Goal: Task Accomplishment & Management: Use online tool/utility

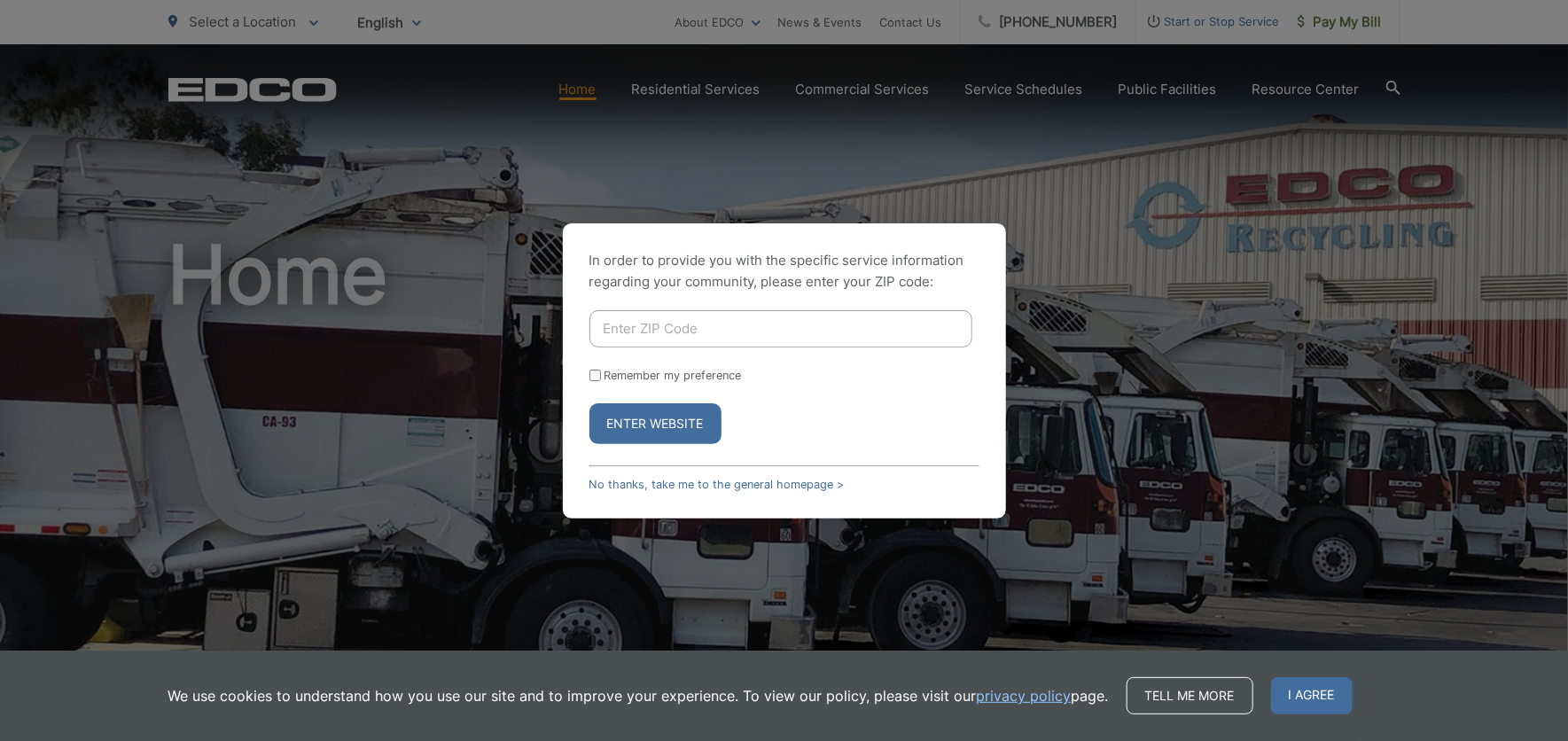
click at [1110, 233] on div "In order to provide you with the specific service information regarding your co…" at bounding box center [784, 370] width 1568 height 741
click at [689, 485] on link "No thanks, take me to the general homepage >" at bounding box center [717, 485] width 255 height 13
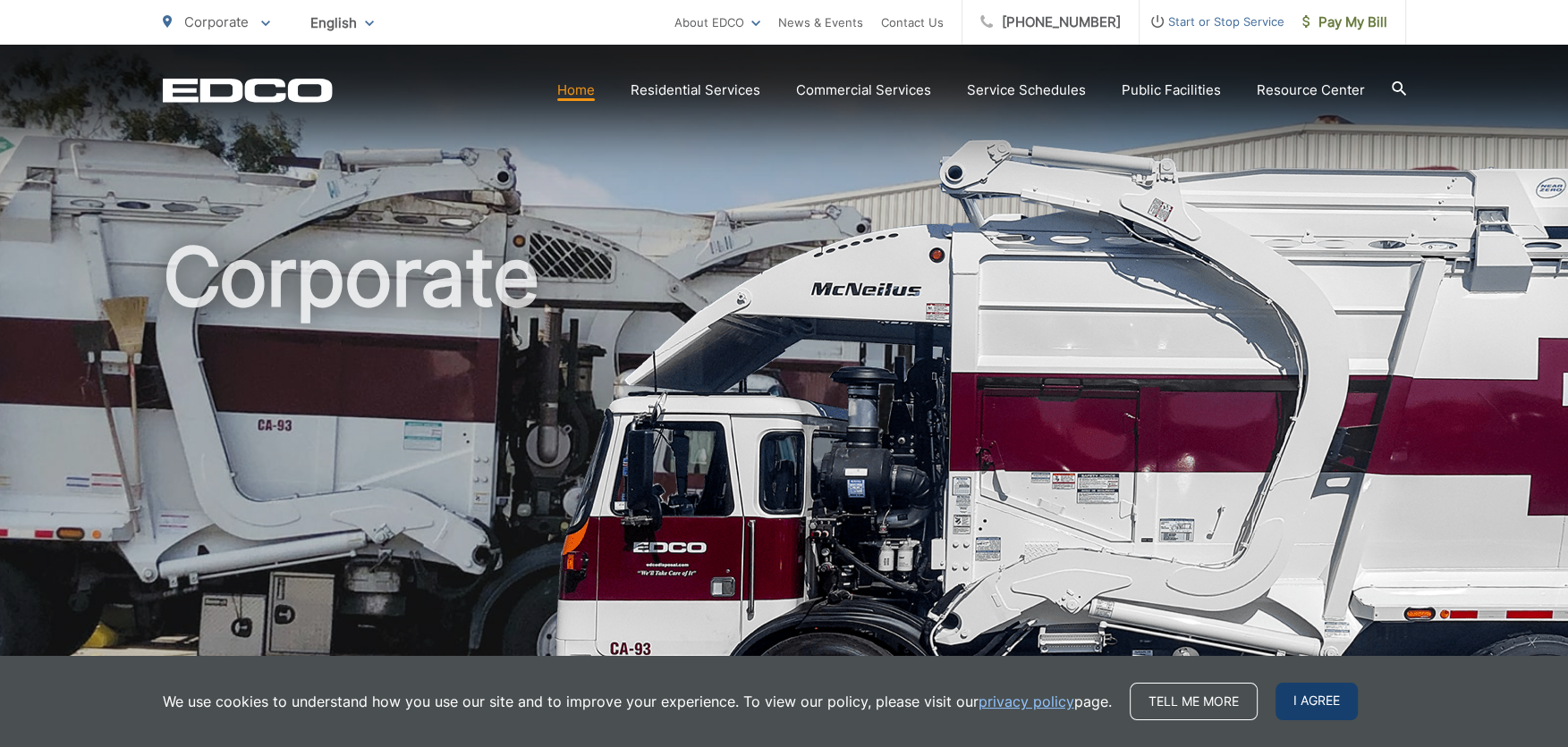
click at [1310, 711] on span "I agree" at bounding box center [1317, 702] width 82 height 37
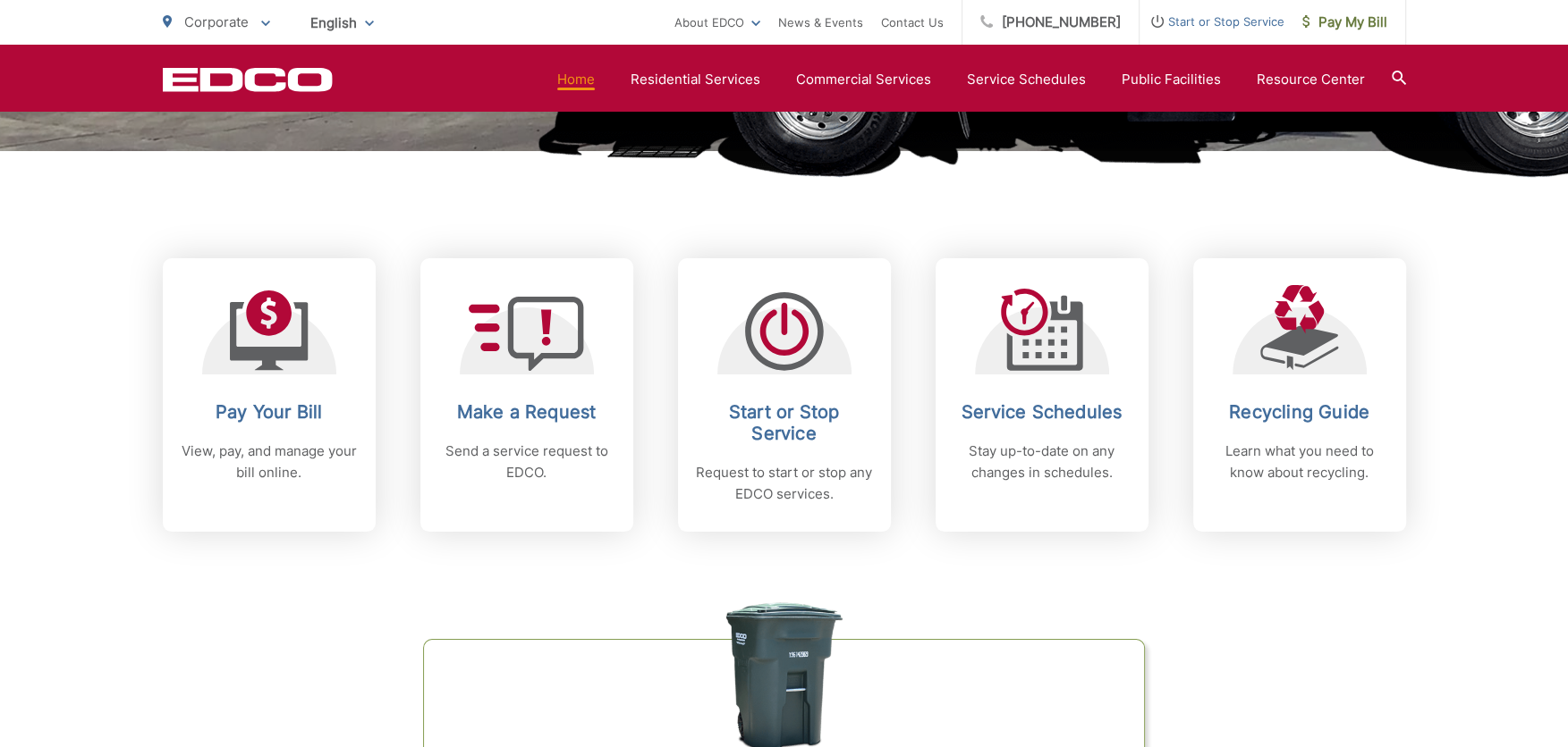
scroll to position [695, 0]
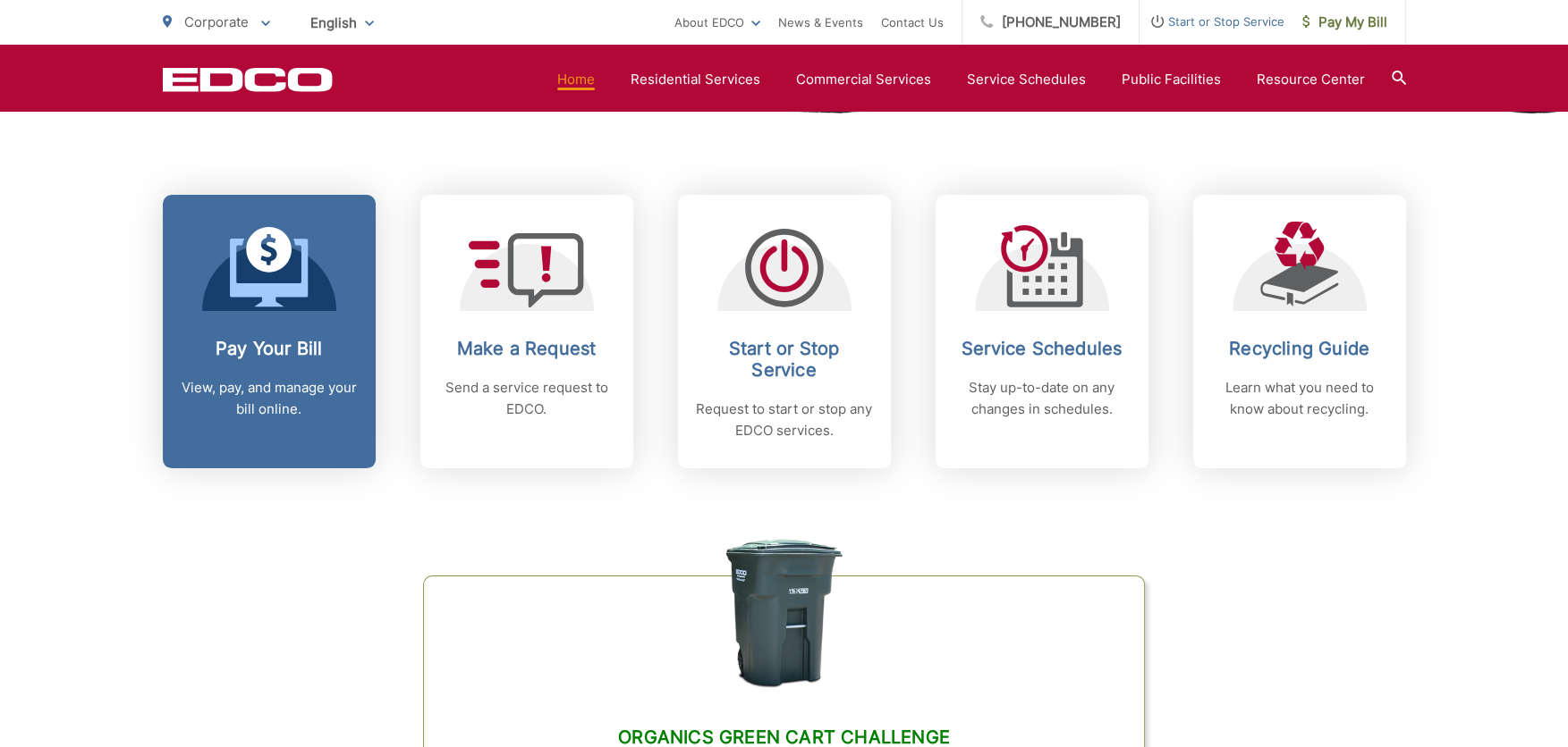
click at [309, 373] on div "Pay Your Bill View, pay, and manage your bill online." at bounding box center [269, 379] width 177 height 82
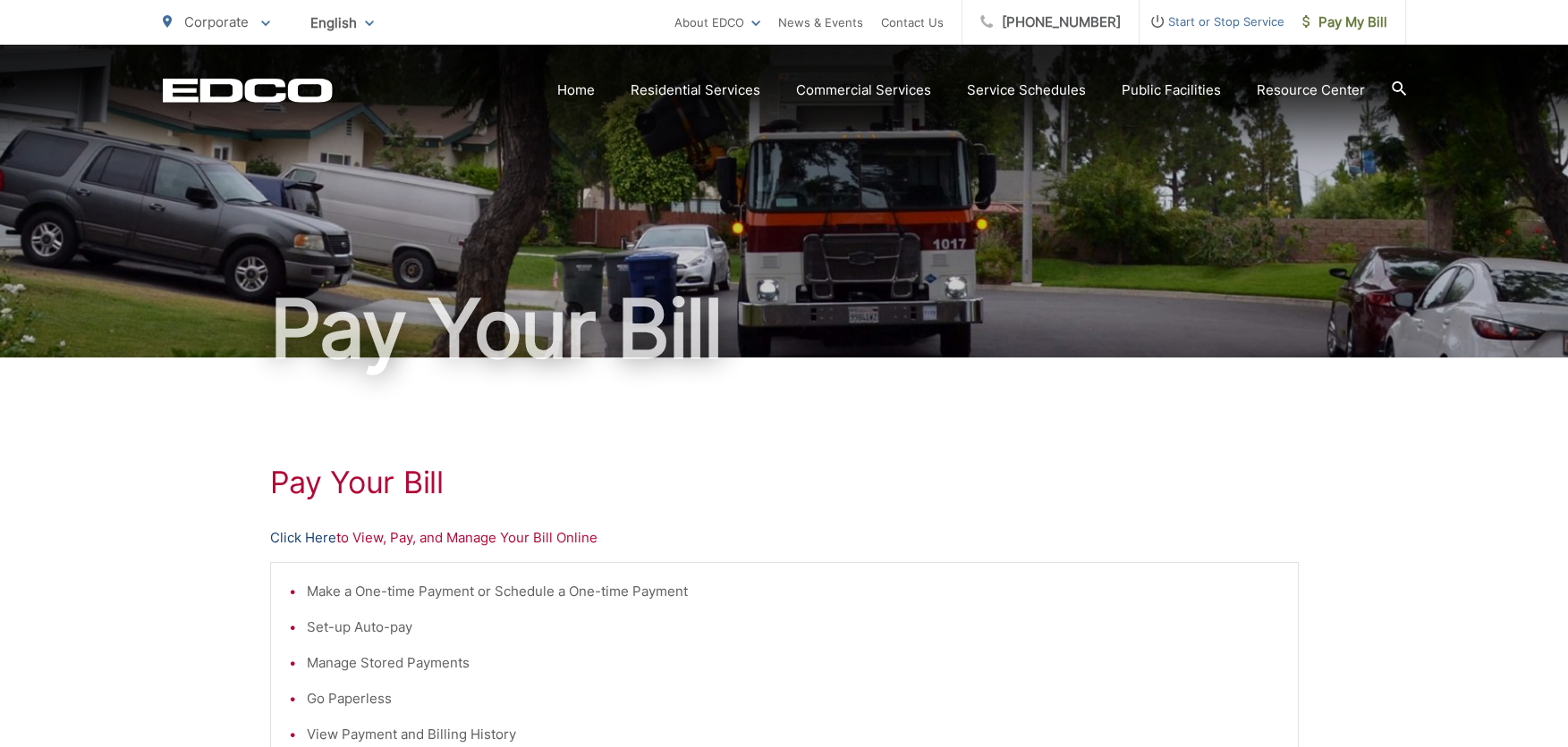
click at [321, 538] on link "Click Here" at bounding box center [303, 537] width 67 height 22
